Goal: Information Seeking & Learning: Learn about a topic

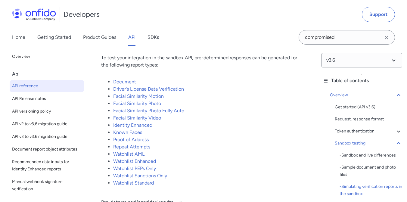
click at [160, 39] on div "Home Getting Started Product Guides API SDKs" at bounding box center [91, 37] width 183 height 17
click at [156, 39] on link "SDKs" at bounding box center [153, 37] width 11 height 17
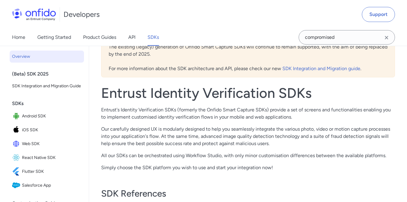
scroll to position [124, 0]
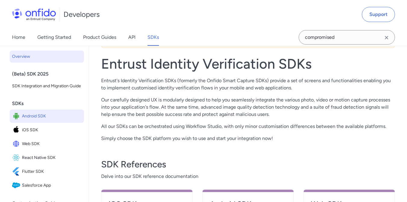
click at [30, 121] on span "Android SDK" at bounding box center [52, 116] width 60 height 8
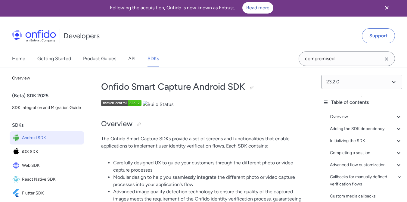
scroll to position [1, 0]
